Goal: Check status

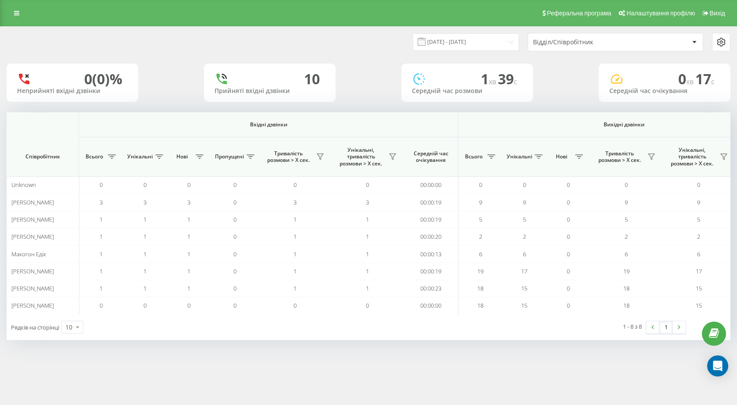
scroll to position [0, 500]
click at [579, 125] on span "Вихідні дзвінки" at bounding box center [624, 124] width 290 height 7
click at [579, 121] on span "Вихідні дзвінки" at bounding box center [624, 124] width 290 height 7
click at [571, 110] on div "[DATE] - [DATE] Відділ/Співробітник 1 (3)% Неприйняті вхідні дзвінки 29 Прийнят…" at bounding box center [369, 183] width 724 height 313
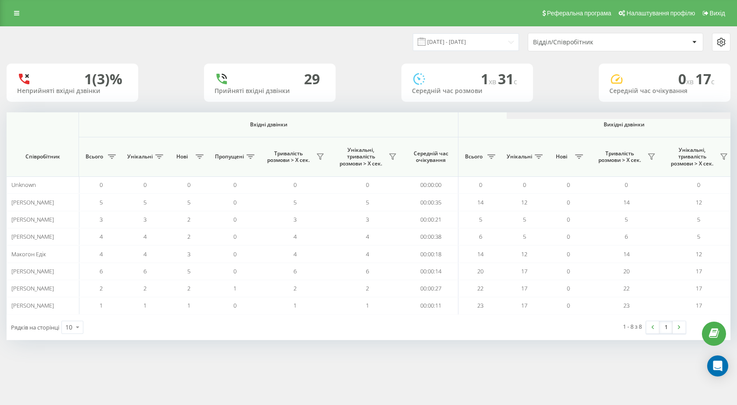
scroll to position [0, 500]
